Goal: Download file/media

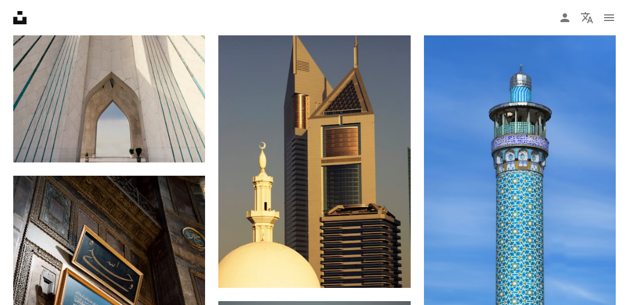
scroll to position [15141, 0]
click at [358, 266] on button "A lock Download" at bounding box center [369, 268] width 62 height 18
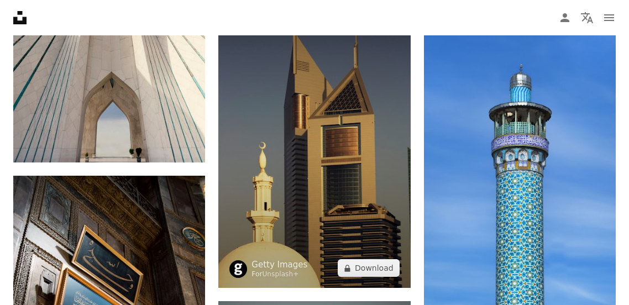
click at [356, 223] on img at bounding box center [314, 144] width 192 height 288
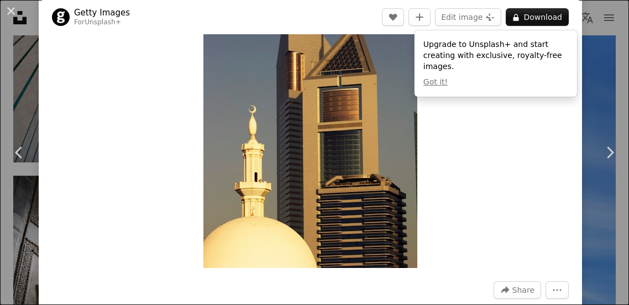
scroll to position [99, 0]
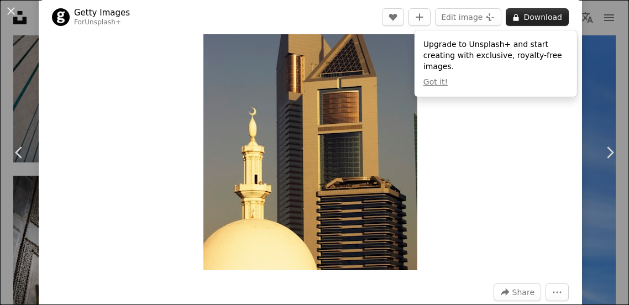
click at [531, 11] on button "A lock Download" at bounding box center [537, 17] width 63 height 18
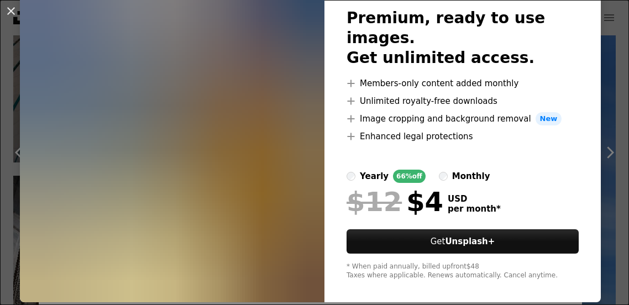
scroll to position [81, 0]
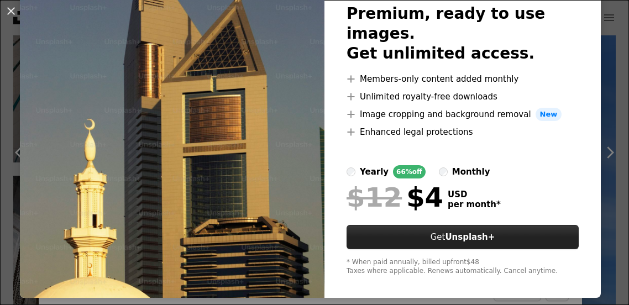
click at [455, 225] on button "Get Unsplash+" at bounding box center [462, 237] width 232 height 24
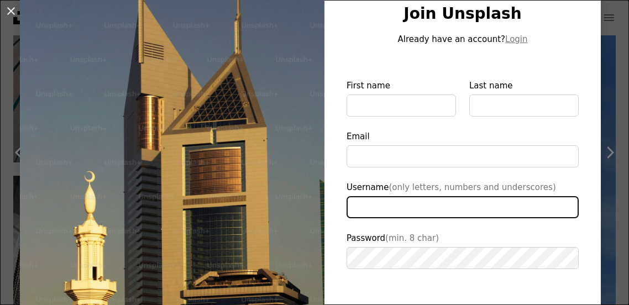
click at [455, 217] on input "Username (only letters, numbers and underscores)" at bounding box center [462, 207] width 232 height 22
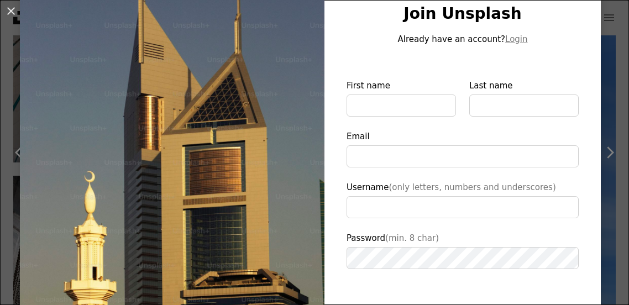
click at [272, 235] on img at bounding box center [172, 174] width 304 height 456
click at [321, 124] on img at bounding box center [172, 174] width 304 height 456
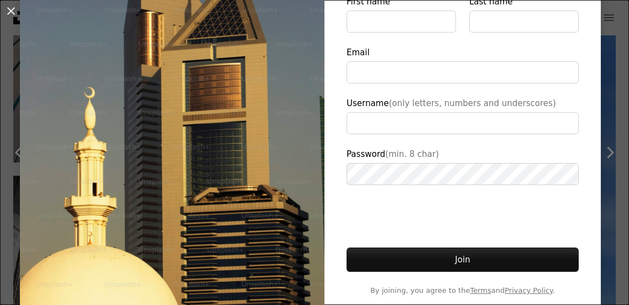
scroll to position [206, 0]
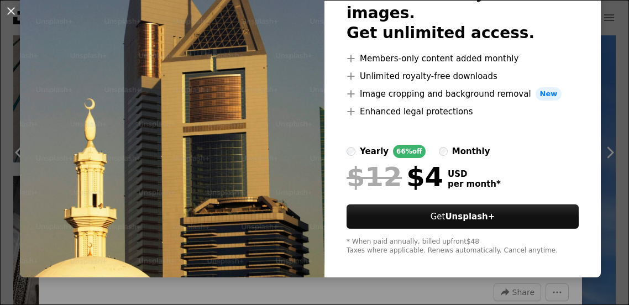
scroll to position [81, 0]
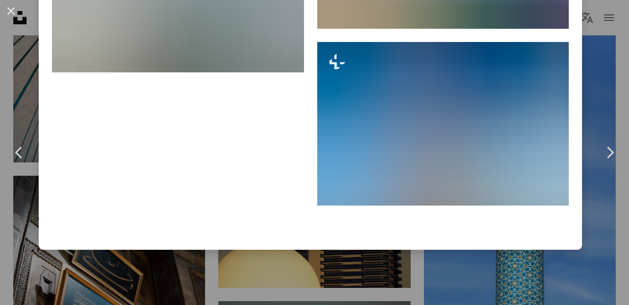
scroll to position [4168, 0]
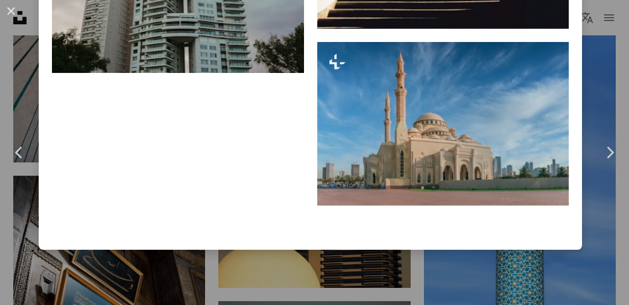
click at [42, 276] on div "An X shape Chevron left Chevron right Getty Images For Unsplash+ A heart A plus…" at bounding box center [314, 152] width 629 height 305
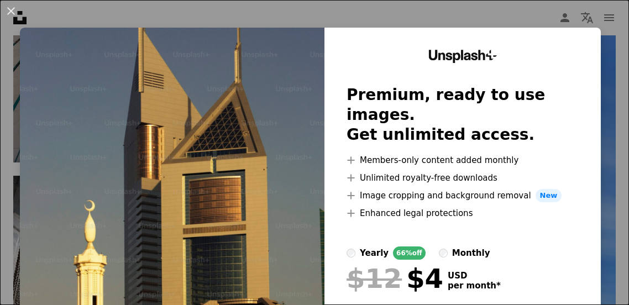
scroll to position [81, 0]
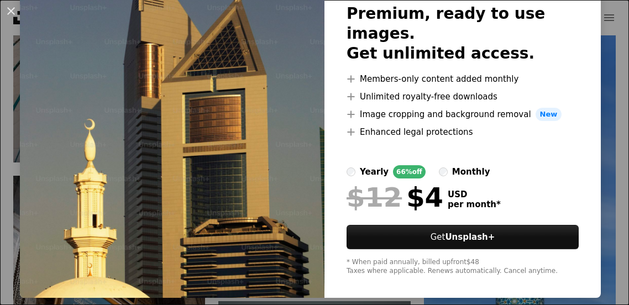
click at [285, 117] on img at bounding box center [172, 121] width 304 height 351
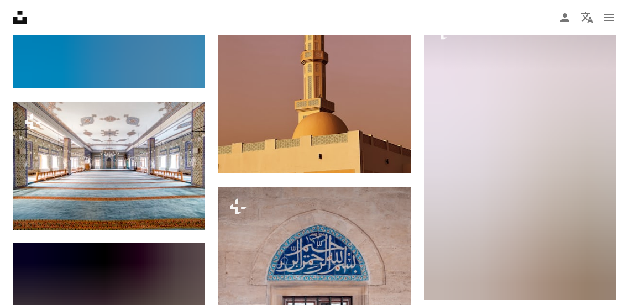
scroll to position [25808, 0]
